Goal: Task Accomplishment & Management: Use online tool/utility

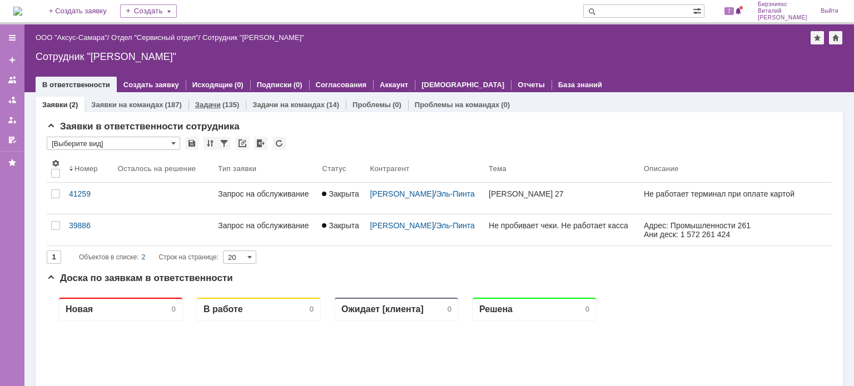
click at [222, 105] on div "(135)" at bounding box center [230, 105] width 17 height 8
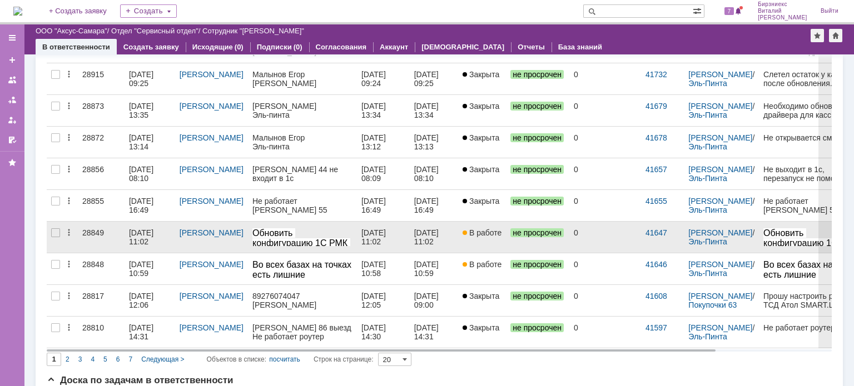
click at [155, 235] on div "[DATE] 11:02" at bounding box center [142, 238] width 27 height 18
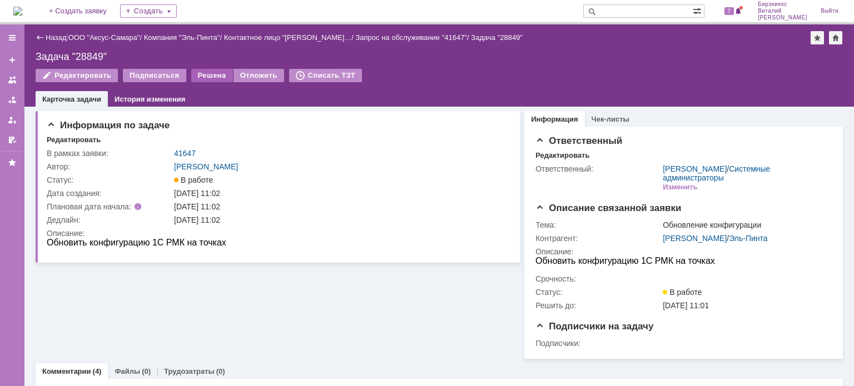
click at [205, 77] on div "Решена" at bounding box center [212, 75] width 42 height 13
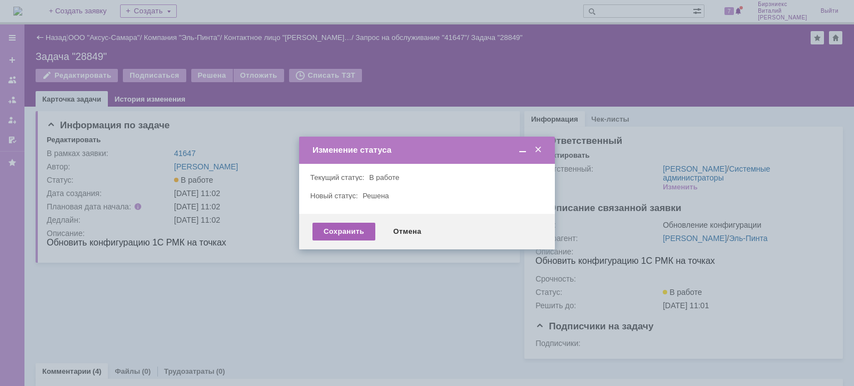
click at [347, 231] on div "Сохранить" at bounding box center [344, 232] width 63 height 18
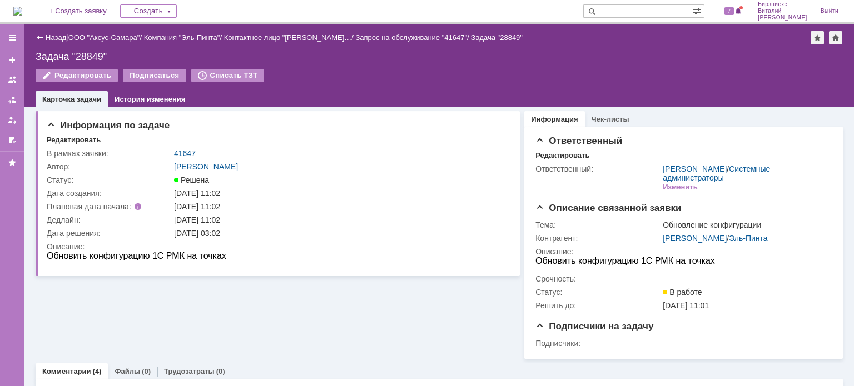
click at [56, 39] on link "Назад" at bounding box center [56, 37] width 21 height 8
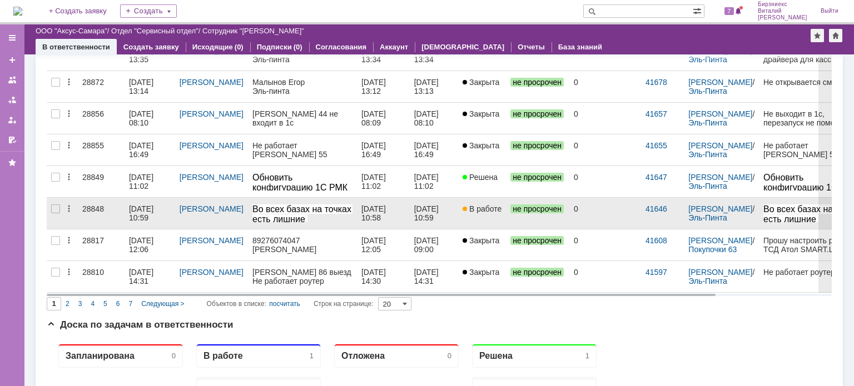
click at [145, 213] on div "[DATE] 10:59" at bounding box center [142, 214] width 27 height 18
